Goal: Task Accomplishment & Management: Manage account settings

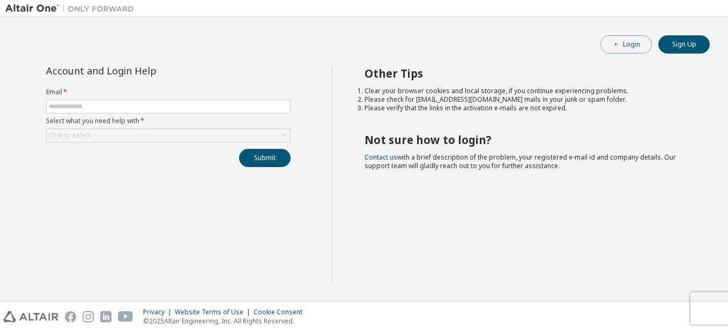
click at [638, 51] on button "Login" at bounding box center [625, 44] width 51 height 18
click at [166, 98] on form "Email * Select what you need help with * Click to select" at bounding box center [168, 115] width 244 height 55
click at [166, 113] on span at bounding box center [168, 107] width 244 height 14
click at [168, 107] on input "text" at bounding box center [168, 106] width 239 height 9
type input "**********"
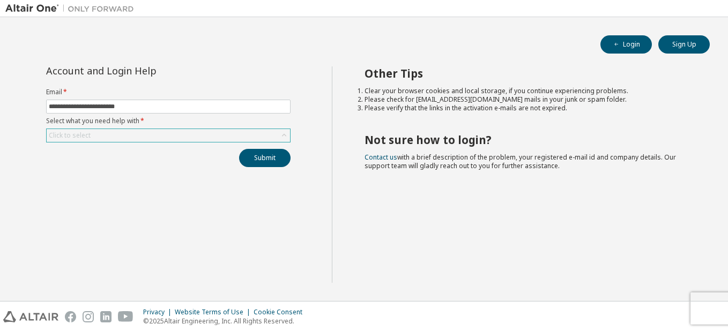
click at [237, 140] on div "Click to select" at bounding box center [168, 135] width 243 height 13
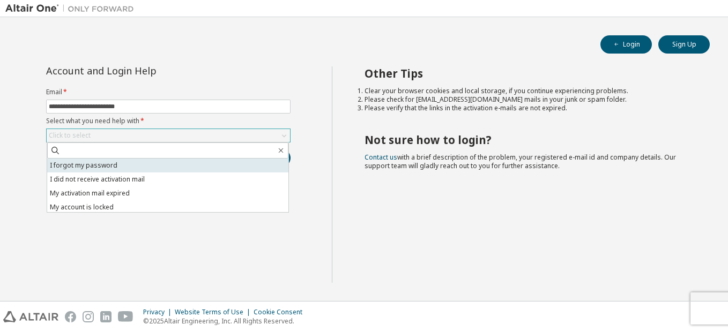
click at [166, 167] on li "I forgot my password" at bounding box center [167, 166] width 241 height 14
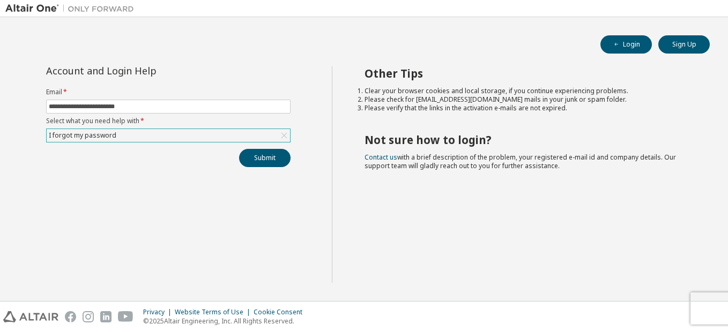
click at [261, 136] on div "I forgot my password" at bounding box center [168, 135] width 243 height 13
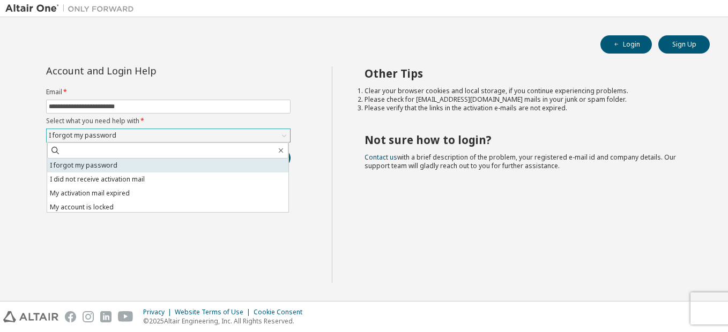
click at [161, 160] on li "I forgot my password" at bounding box center [167, 166] width 241 height 14
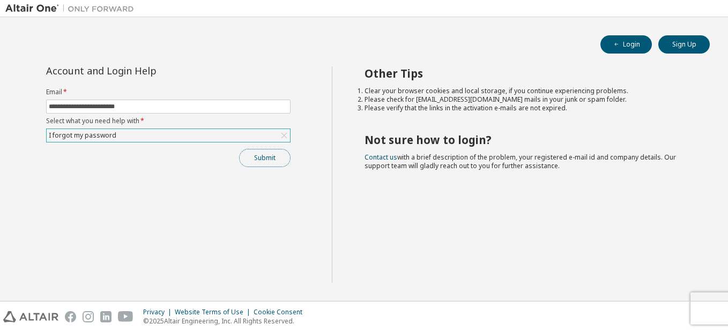
click at [256, 153] on button "Submit" at bounding box center [264, 158] width 51 height 18
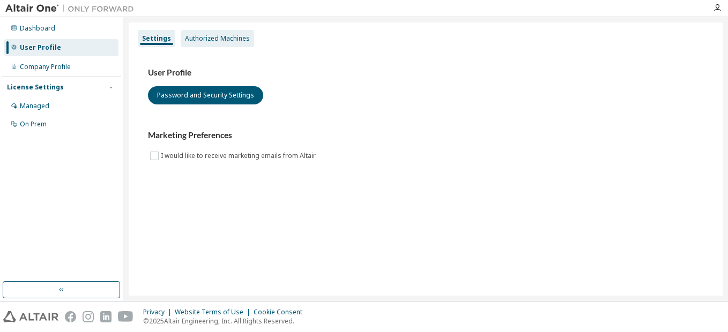
click at [212, 44] on div "Authorized Machines" at bounding box center [217, 38] width 73 height 17
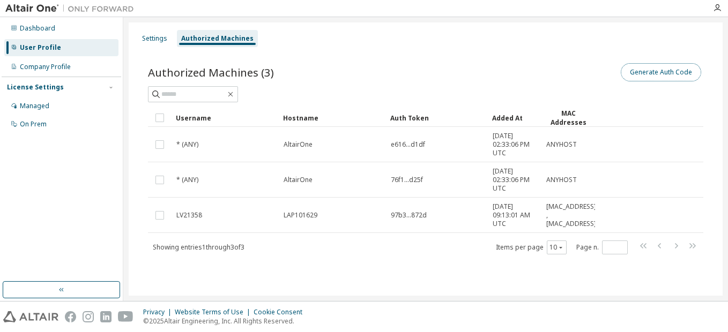
click at [660, 68] on button "Generate Auth Code" at bounding box center [661, 72] width 80 height 18
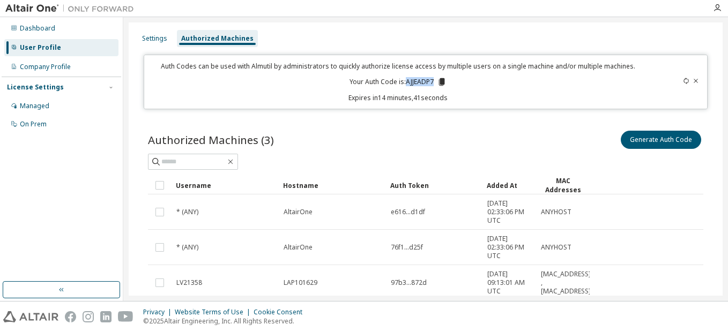
drag, startPoint x: 405, startPoint y: 85, endPoint x: 430, endPoint y: 83, distance: 25.3
click at [430, 83] on p "Your Auth Code is: AJJEADP7" at bounding box center [398, 82] width 97 height 10
copy p "AJJEADP7"
